Goal: Transaction & Acquisition: Purchase product/service

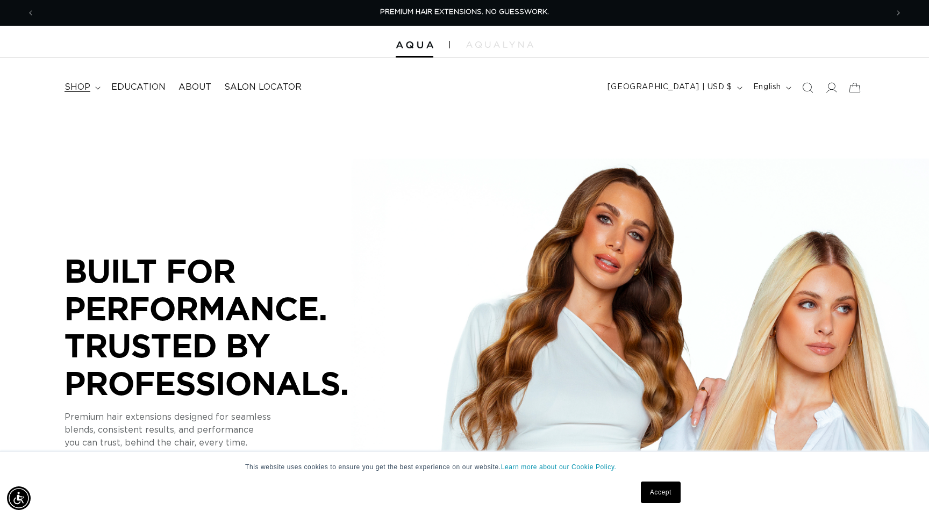
click at [74, 92] on span "shop" at bounding box center [78, 87] width 26 height 11
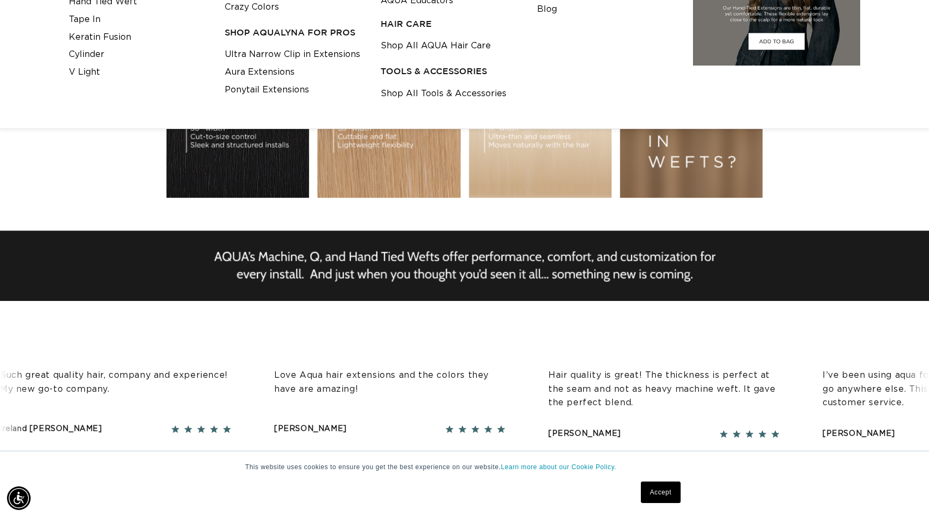
scroll to position [288, 0]
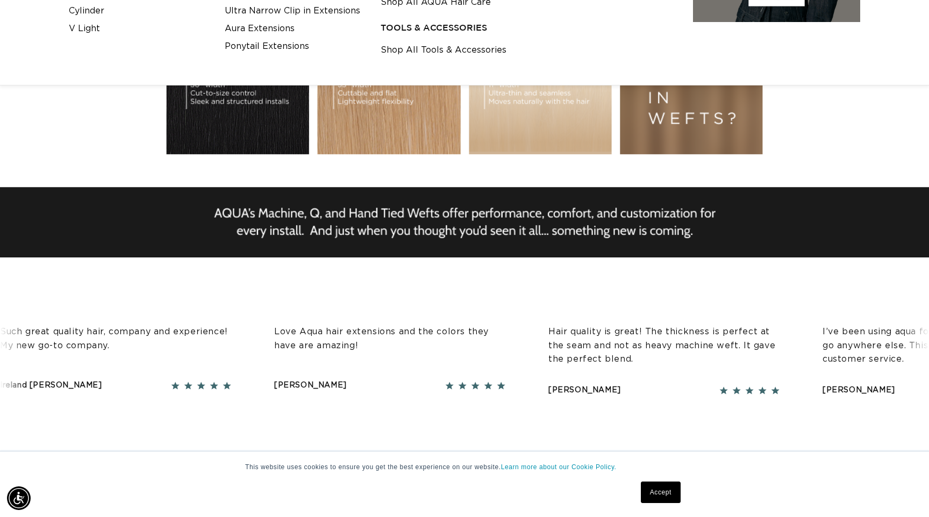
click at [667, 493] on link "Accept" at bounding box center [661, 493] width 40 height 22
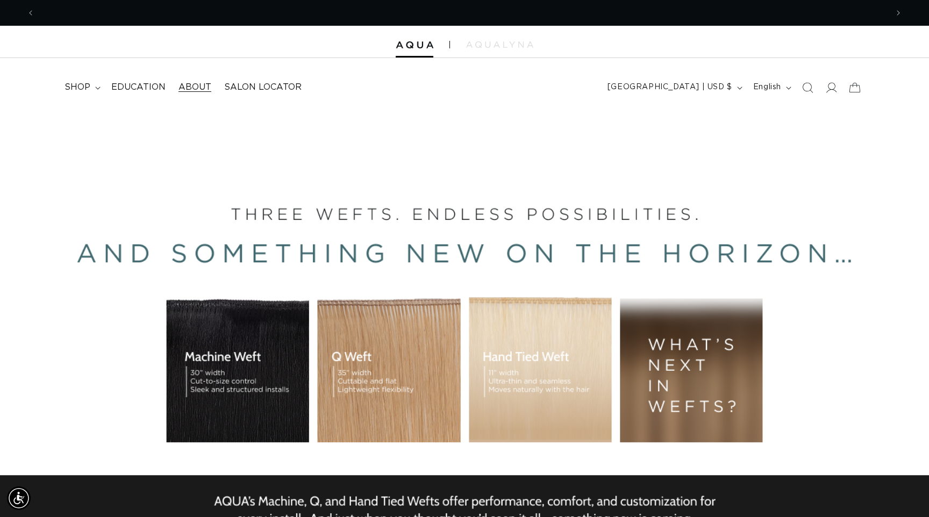
scroll to position [0, 0]
click at [197, 88] on span "About" at bounding box center [195, 87] width 33 height 11
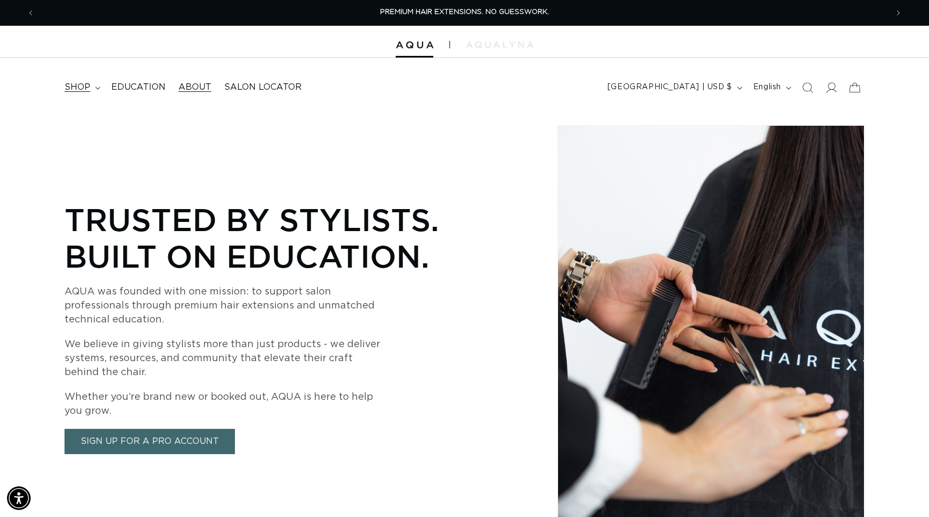
click at [70, 83] on span "shop" at bounding box center [78, 87] width 26 height 11
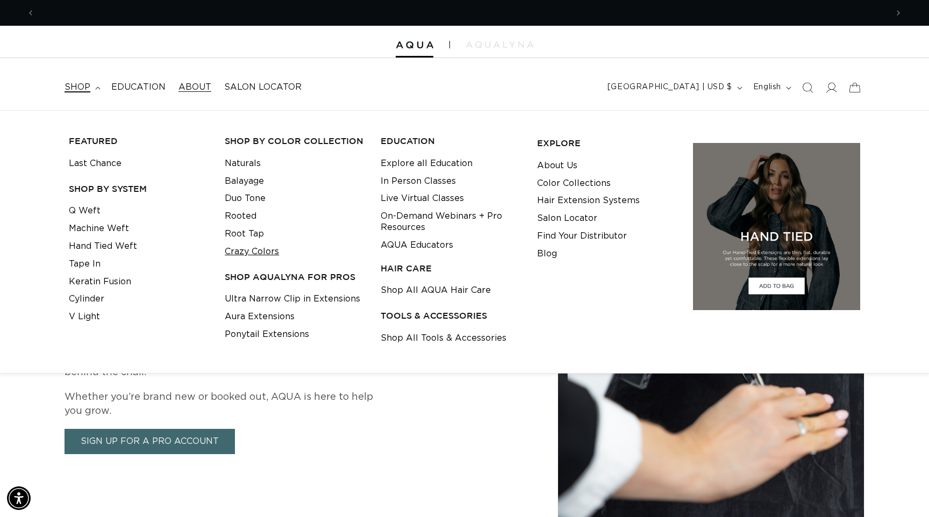
scroll to position [0, 1706]
click at [237, 166] on link "Naturals" at bounding box center [243, 164] width 36 height 18
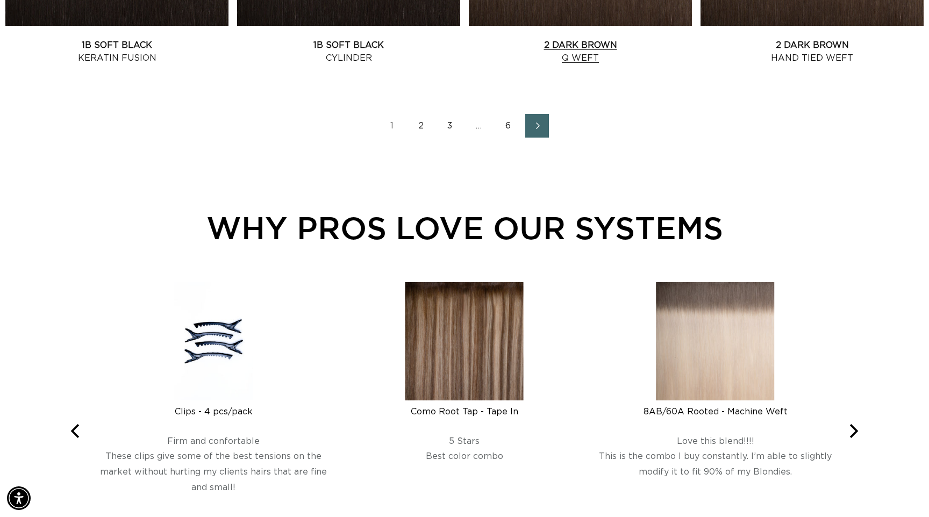
scroll to position [1628, 0]
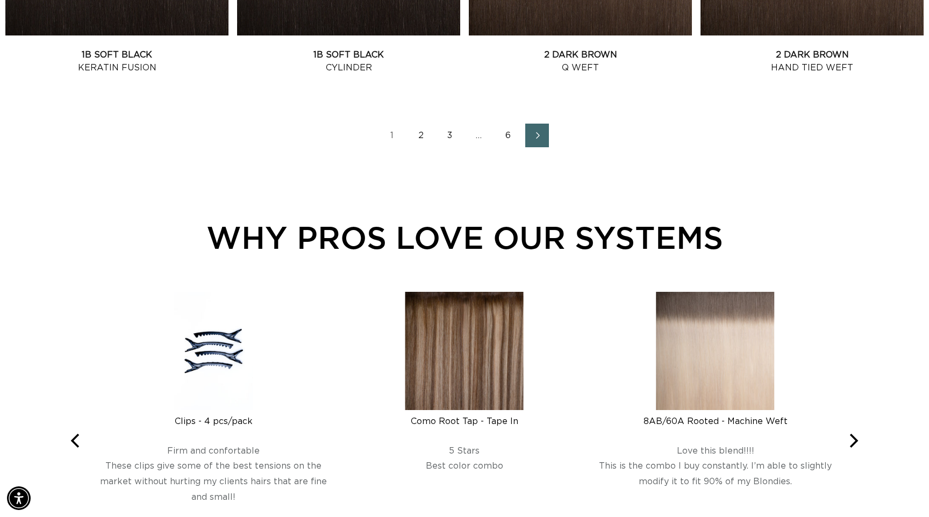
click at [424, 139] on link "2" at bounding box center [421, 136] width 24 height 24
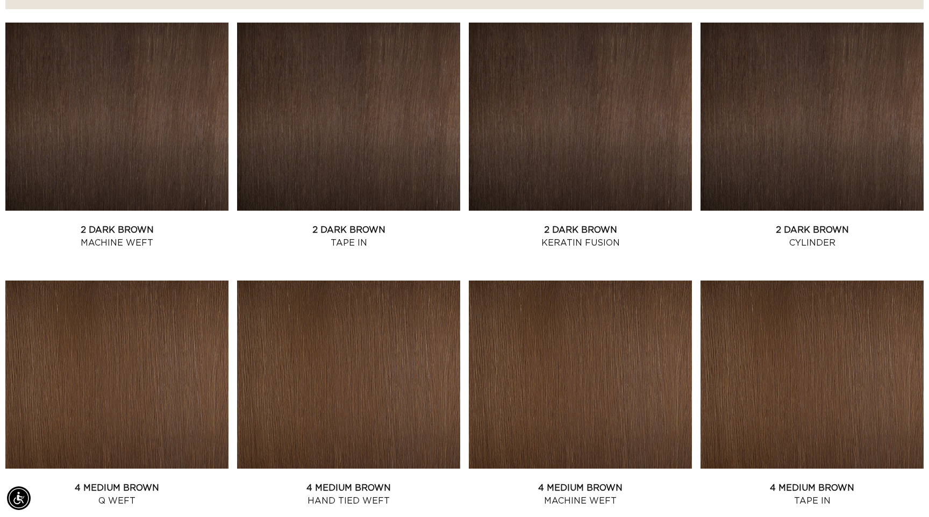
scroll to position [372, 0]
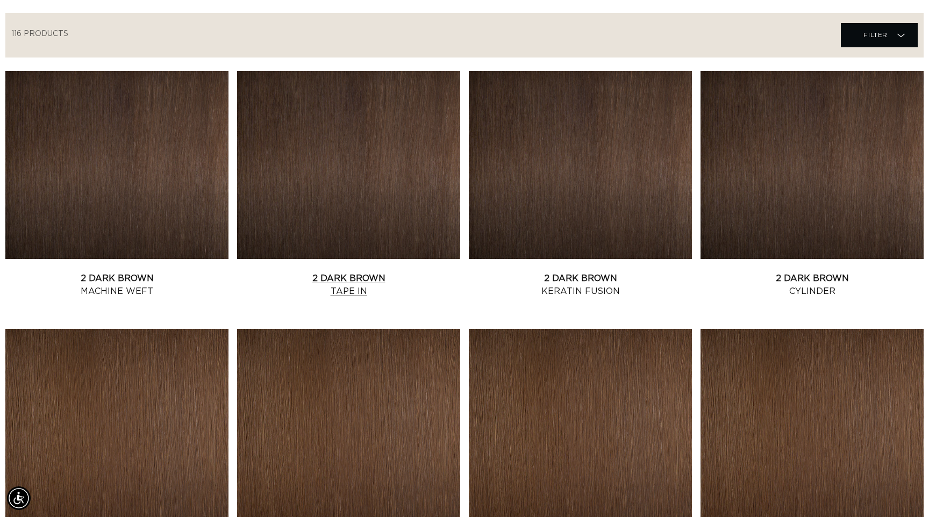
click at [308, 272] on link "2 Dark Brown Tape In" at bounding box center [348, 285] width 223 height 26
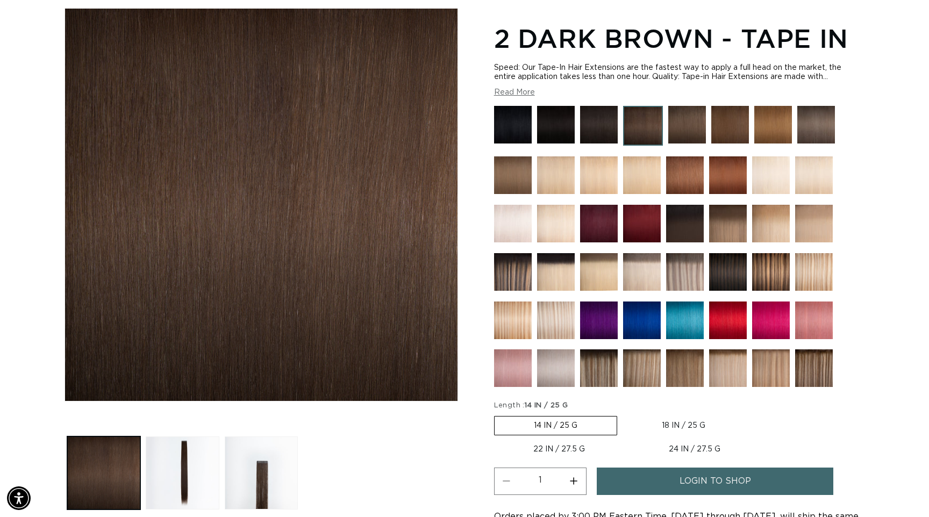
scroll to position [143, 0]
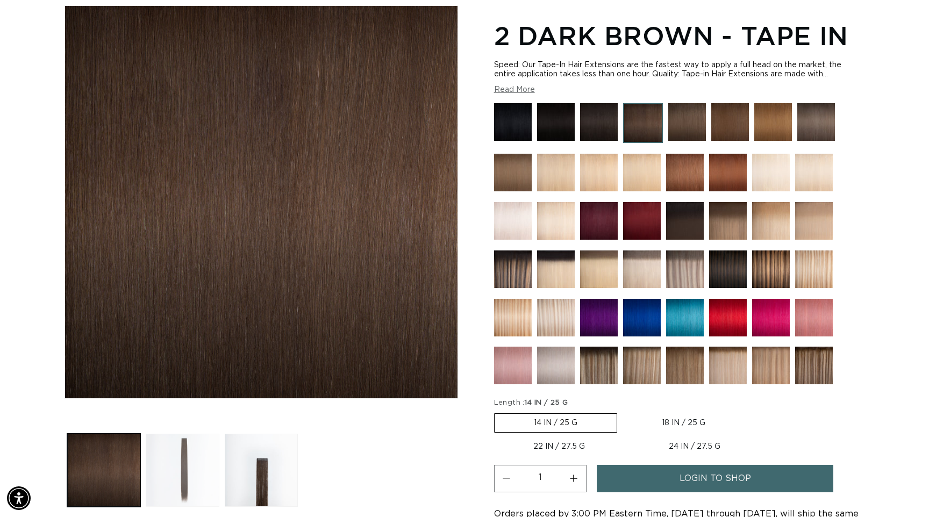
click at [197, 454] on button "Load image 2 in gallery view" at bounding box center [182, 470] width 73 height 73
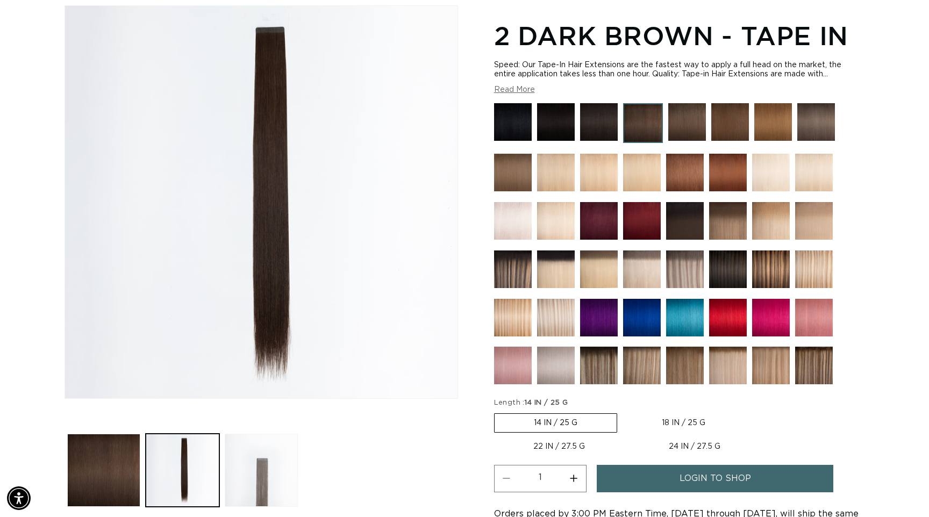
scroll to position [0, 1706]
click at [265, 468] on button "Load image 3 in gallery view" at bounding box center [261, 470] width 73 height 73
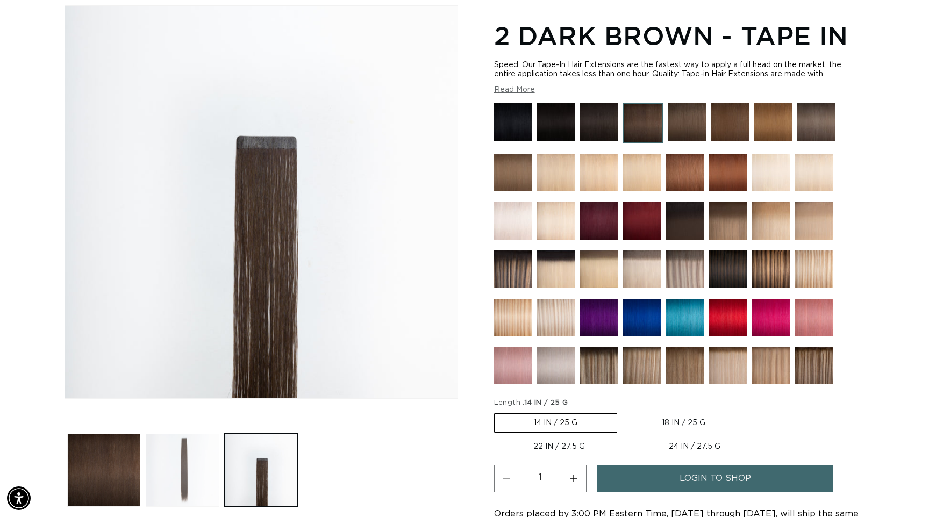
click at [171, 466] on button "Load image 2 in gallery view" at bounding box center [182, 470] width 73 height 73
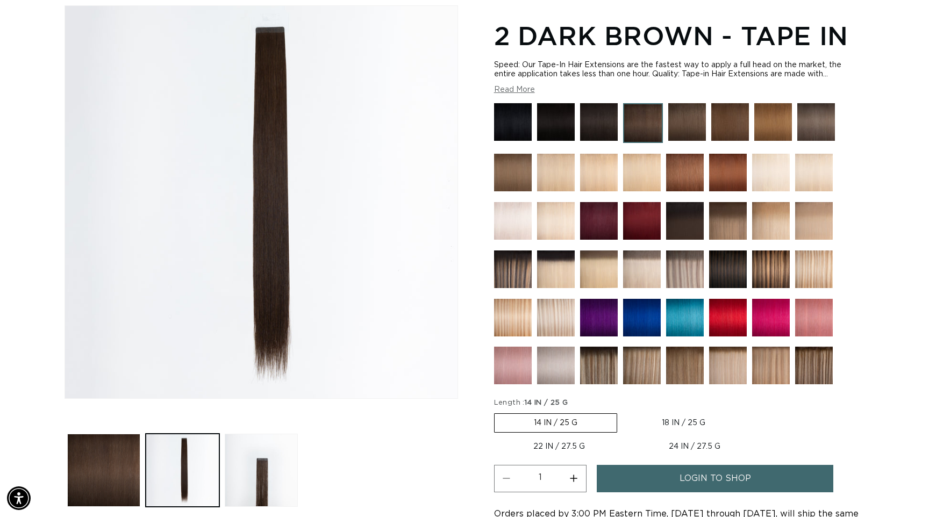
scroll to position [0, 853]
click at [646, 129] on img at bounding box center [643, 123] width 40 height 40
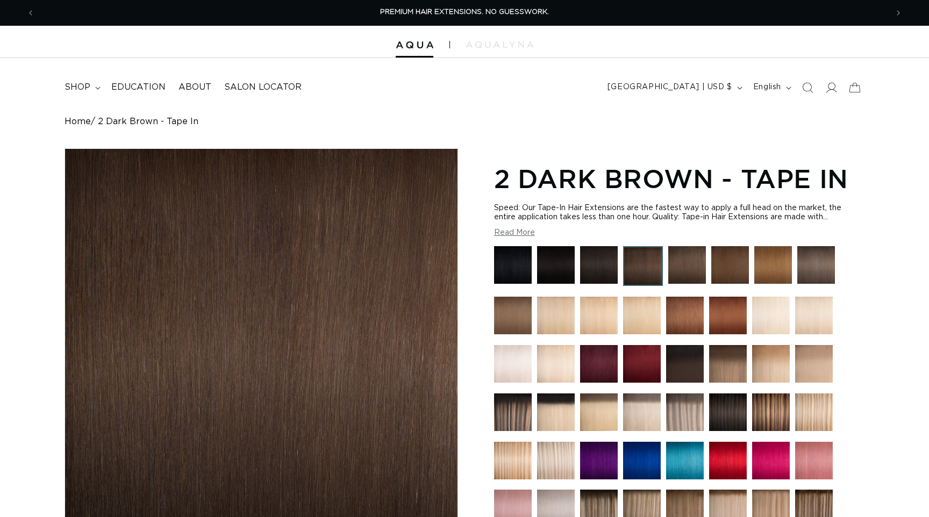
click at [685, 263] on img at bounding box center [688, 265] width 38 height 38
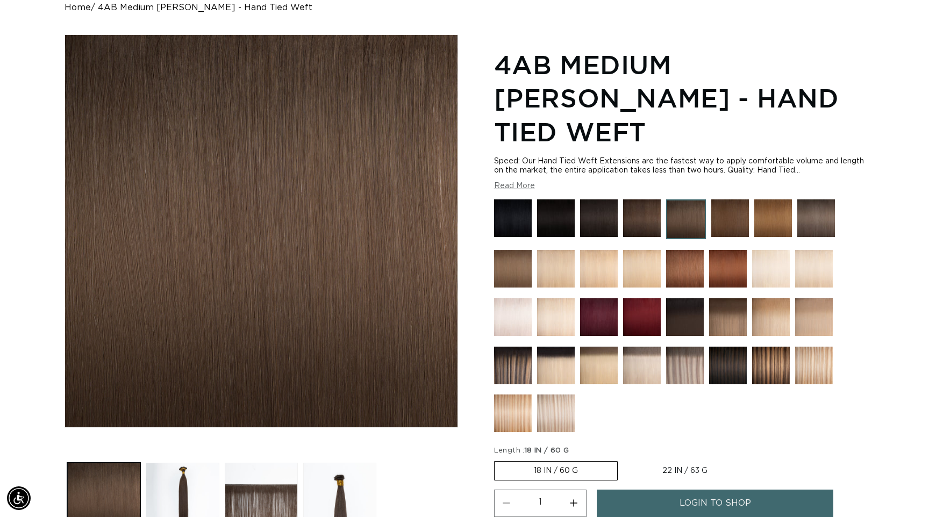
scroll to position [0, 853]
click at [639, 200] on img at bounding box center [642, 219] width 38 height 38
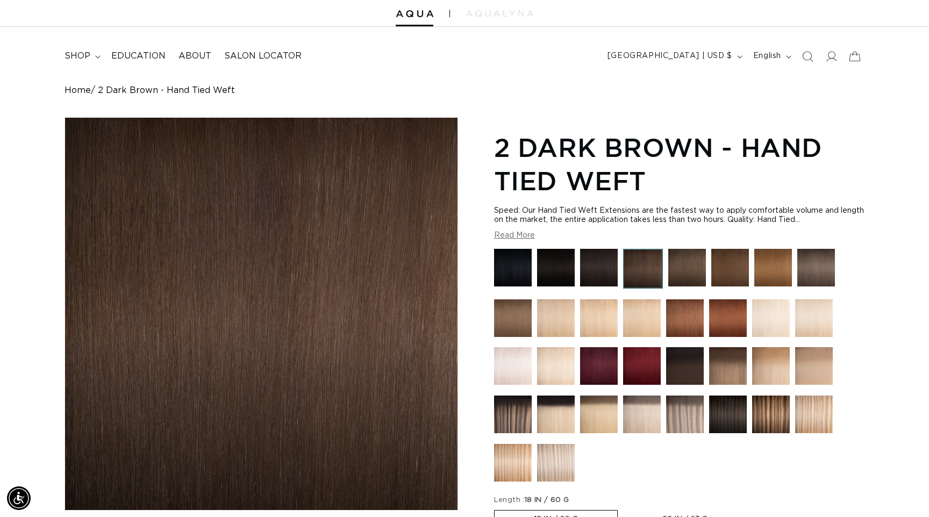
scroll to position [36, 0]
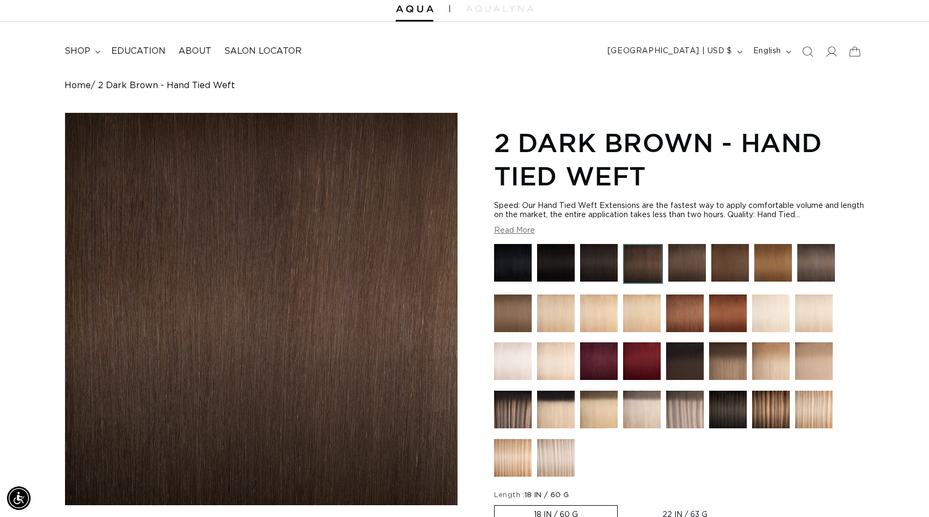
click at [601, 264] on img at bounding box center [599, 263] width 38 height 38
